Goal: Information Seeking & Learning: Learn about a topic

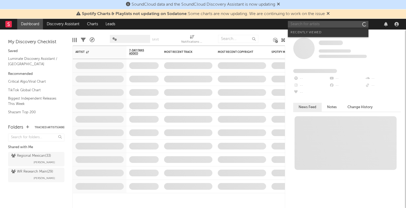
click at [306, 24] on input "text" at bounding box center [328, 24] width 81 height 7
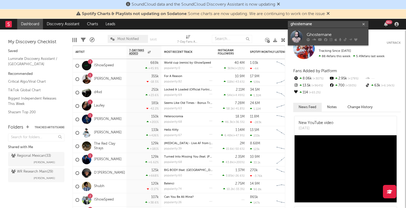
type input "ghostemane"
click at [322, 37] on div "Ghostemane" at bounding box center [336, 35] width 59 height 6
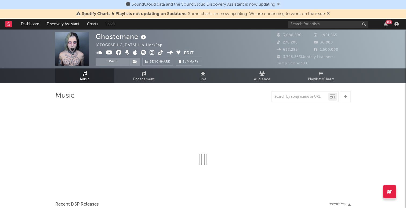
select select "6m"
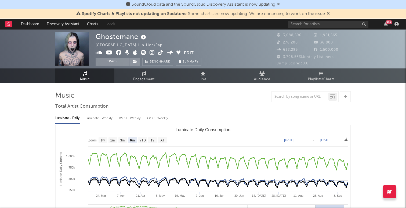
click at [71, 52] on img at bounding box center [72, 49] width 34 height 34
click at [142, 83] on link "Engagement" at bounding box center [144, 76] width 59 height 15
select select "1w"
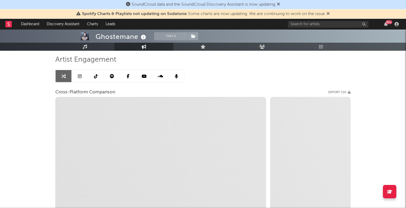
scroll to position [32, 0]
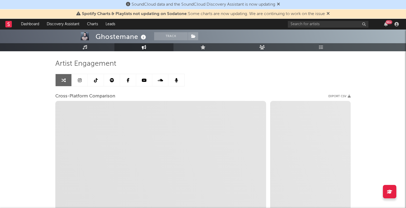
select select "1m"
